Goal: Register for event/course

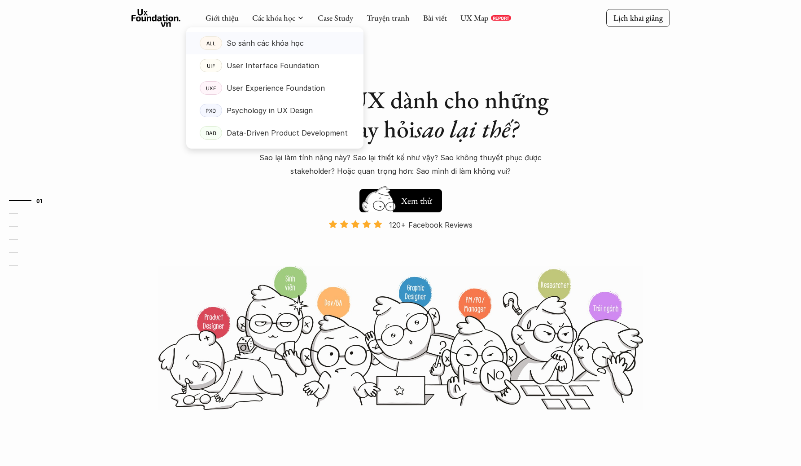
click at [268, 44] on div "ALL So sánh các khóa học UIF User Interface Foundation UXF User Experience Foun…" at bounding box center [274, 87] width 177 height 121
click at [217, 44] on div "ALL" at bounding box center [211, 42] width 22 height 13
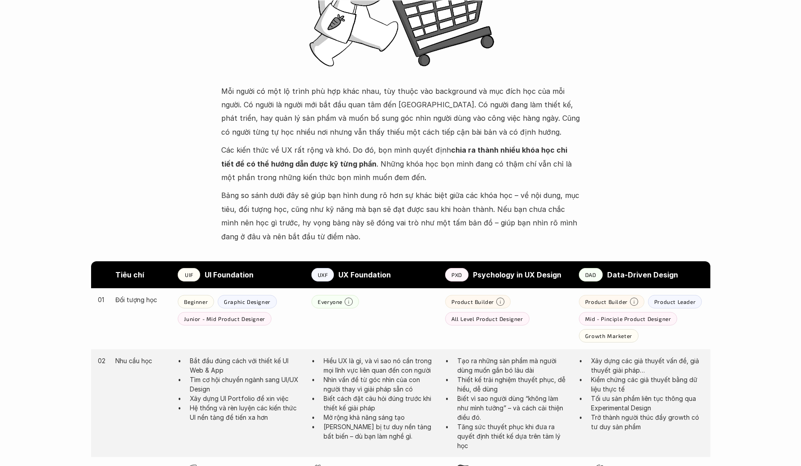
scroll to position [348, 0]
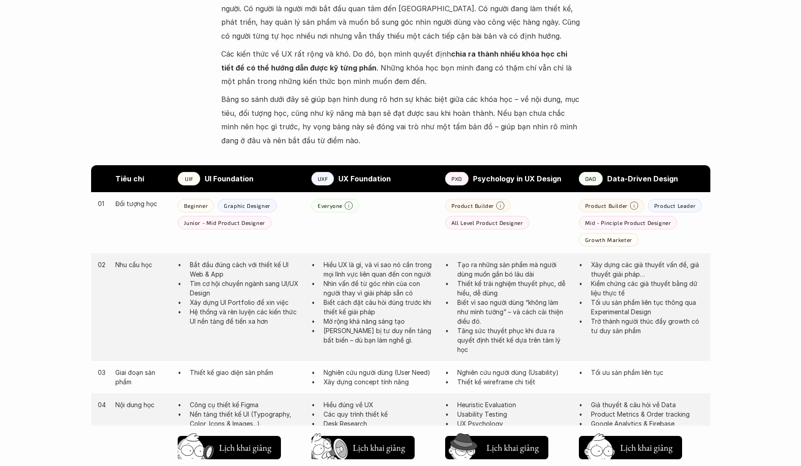
click at [339, 287] on p "Nhìn vấn đề từ góc nhìn của con người thay vì giải pháp sẵn có" at bounding box center [380, 288] width 113 height 19
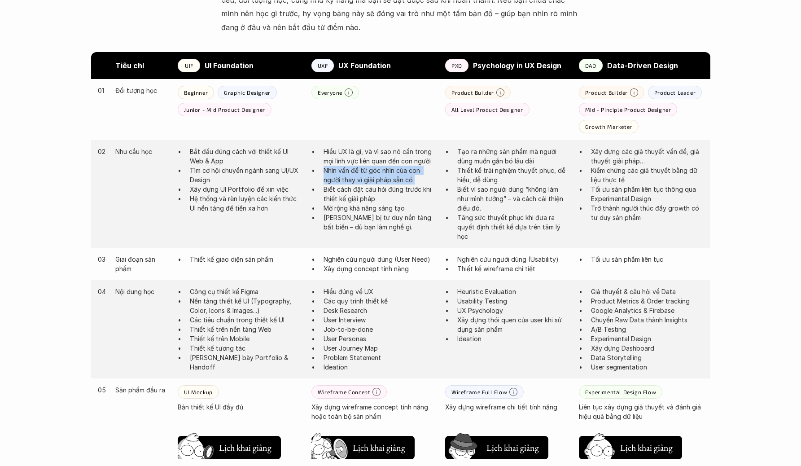
scroll to position [508, 0]
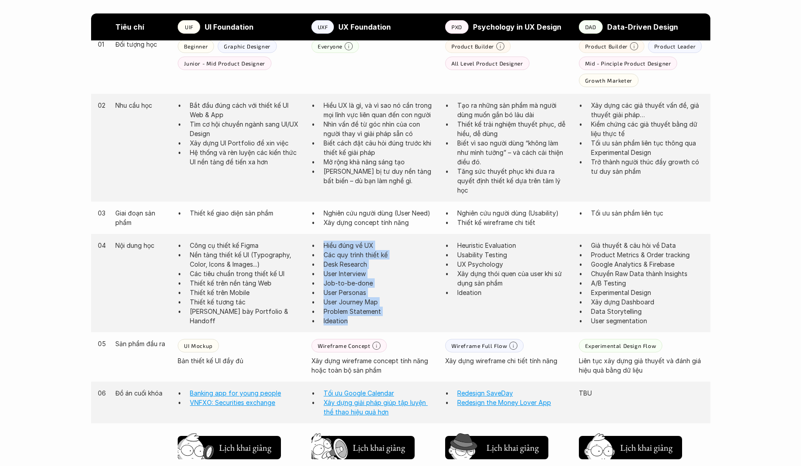
drag, startPoint x: 350, startPoint y: 321, endPoint x: 315, endPoint y: 247, distance: 80.9
click at [315, 247] on ul "Hiểu đúng về UX Các quy trình thiết kế Desk Research User Interview Job-to-be-d…" at bounding box center [374, 283] width 125 height 85
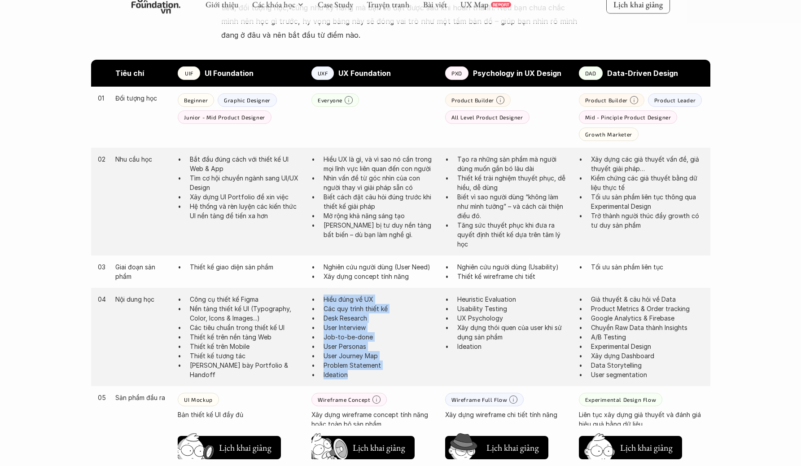
scroll to position [500, 0]
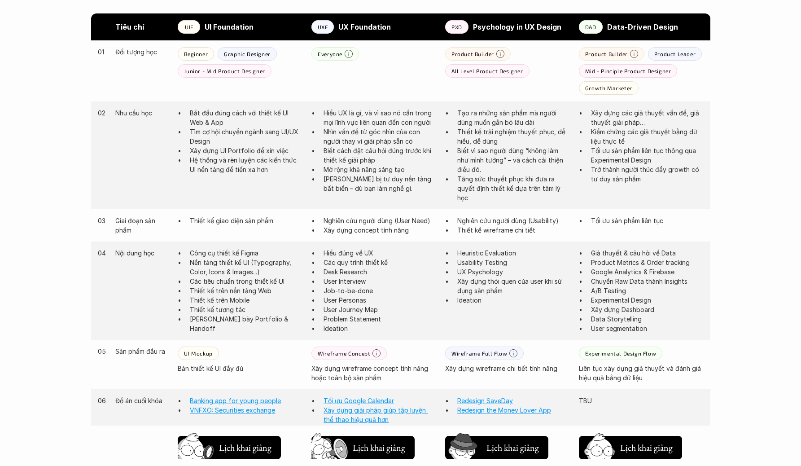
click at [470, 128] on p "Thiết kế trải nghiệm thuyết phục, dễ hiểu, dễ dùng" at bounding box center [513, 136] width 113 height 19
click at [482, 156] on p "Biết vì sao người dùng “không làm như mình tưởng” – và cách cải thiện điều đó." at bounding box center [513, 160] width 113 height 28
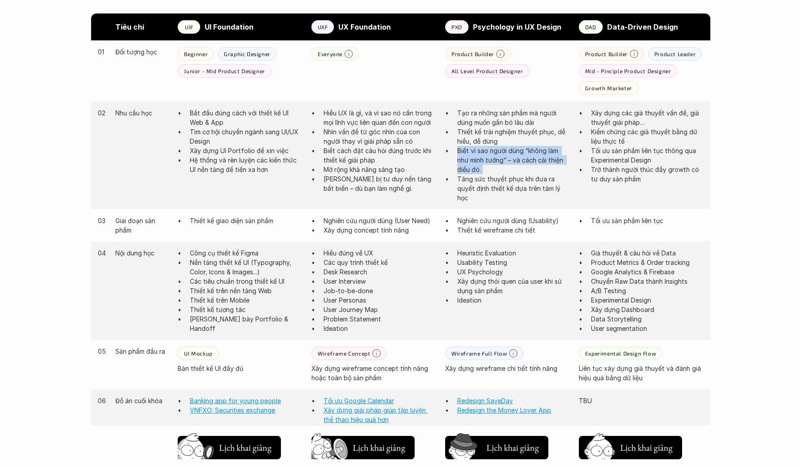
click at [482, 156] on p "Biết vì sao người dùng “không làm như mình tưởng” – và cách cải thiện điều đó." at bounding box center [513, 160] width 113 height 28
click at [473, 188] on p "Tăng sức thuyết phục khi đưa ra quyết định thiết kế dựa trên tâm lý học" at bounding box center [513, 188] width 113 height 28
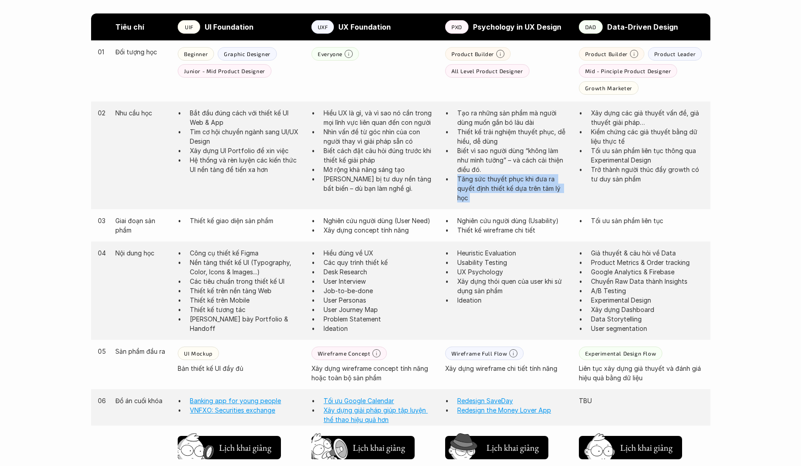
click at [473, 188] on p "Tăng sức thuyết phục khi đưa ra quyết định thiết kế dựa trên tâm lý học" at bounding box center [513, 188] width 113 height 28
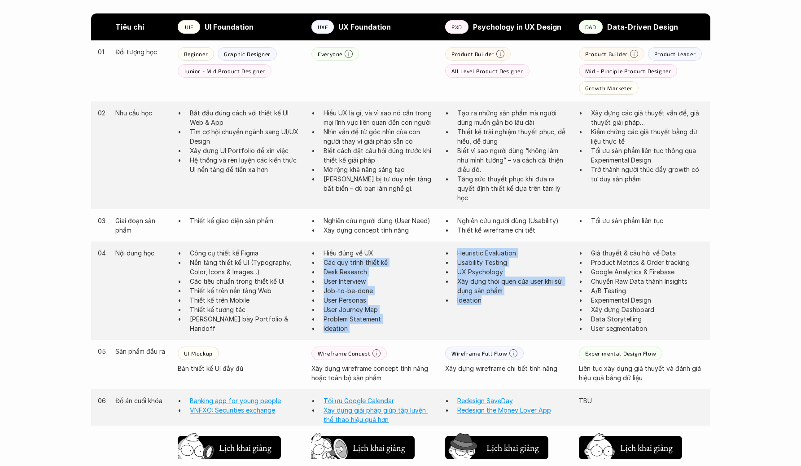
drag, startPoint x: 482, startPoint y: 312, endPoint x: 435, endPoint y: 255, distance: 74.1
click at [435, 255] on div "04 Nội dung học Công cụ thiết kế Figma Nền tảng thiết kế UI (Typography, Color,…" at bounding box center [400, 291] width 619 height 98
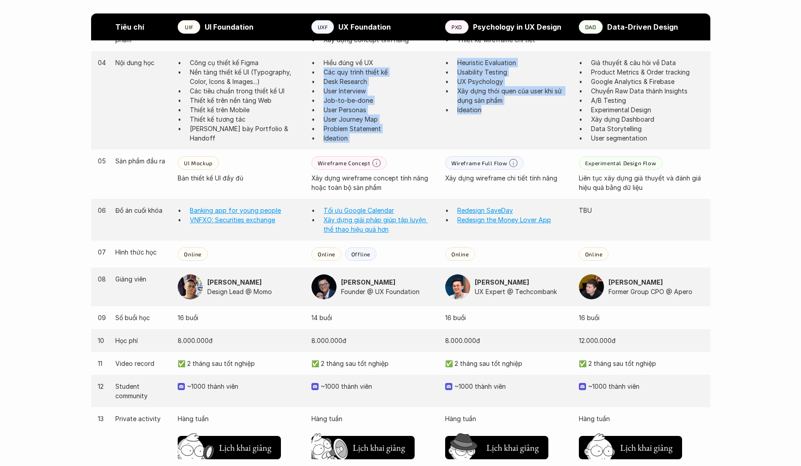
scroll to position [795, 0]
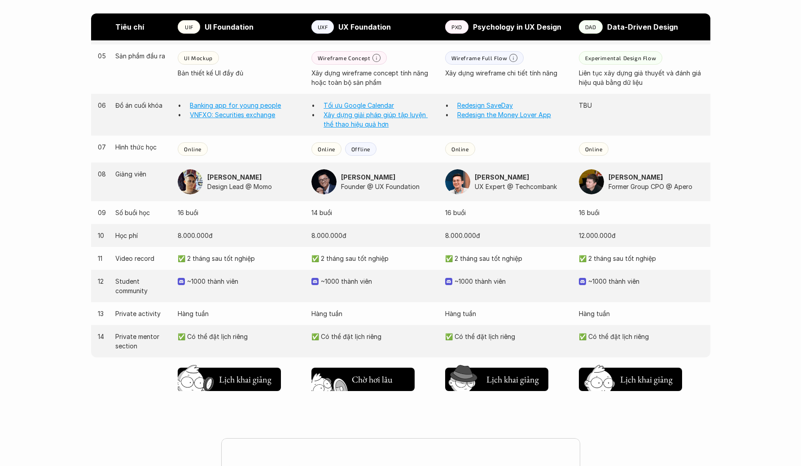
click at [368, 383] on h5 "Lịch khai giảng" at bounding box center [379, 381] width 54 height 13
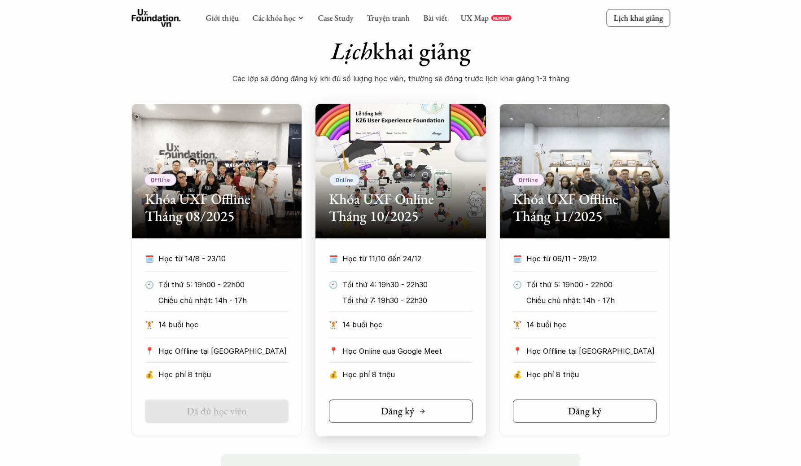
click at [407, 412] on h5 "Đăng ký" at bounding box center [397, 411] width 33 height 12
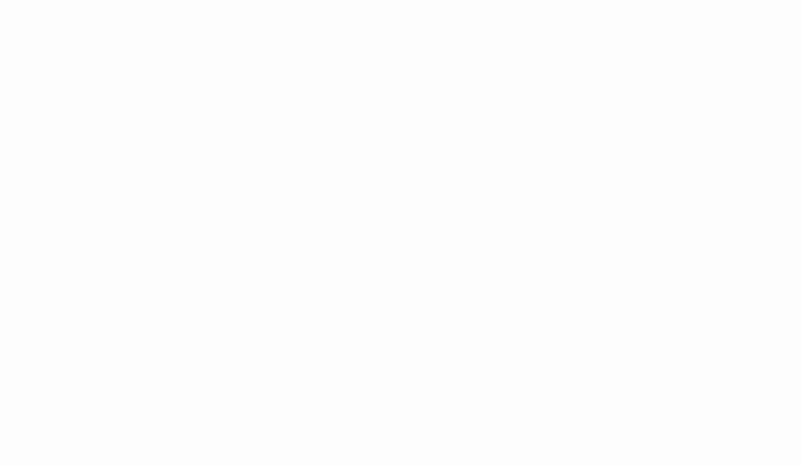
scroll to position [1164, 0]
